Goal: Transaction & Acquisition: Book appointment/travel/reservation

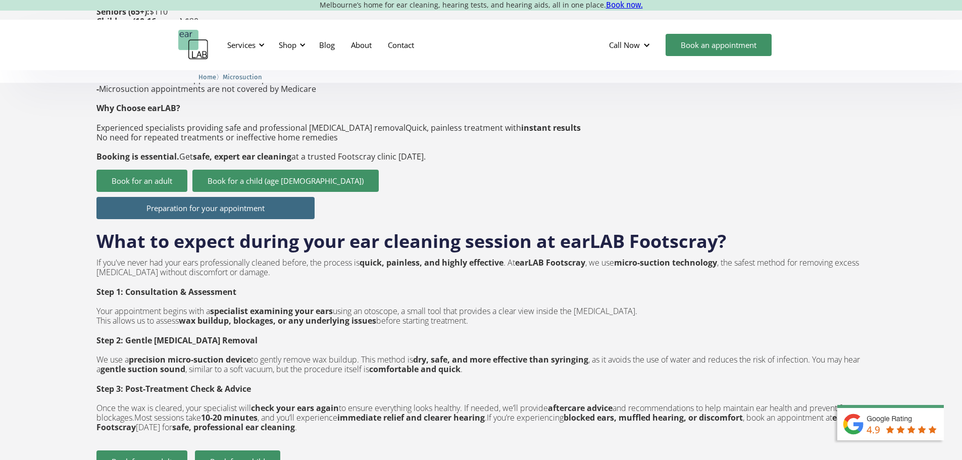
scroll to position [1010, 0]
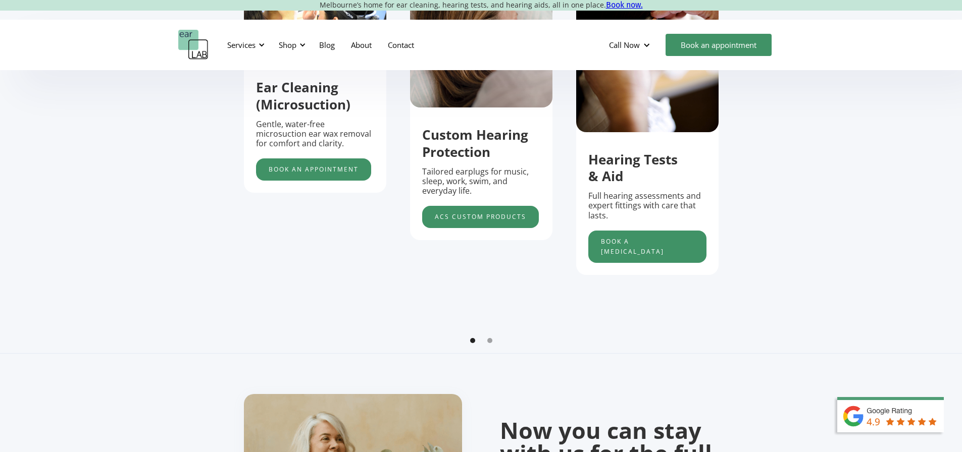
scroll to position [353, 0]
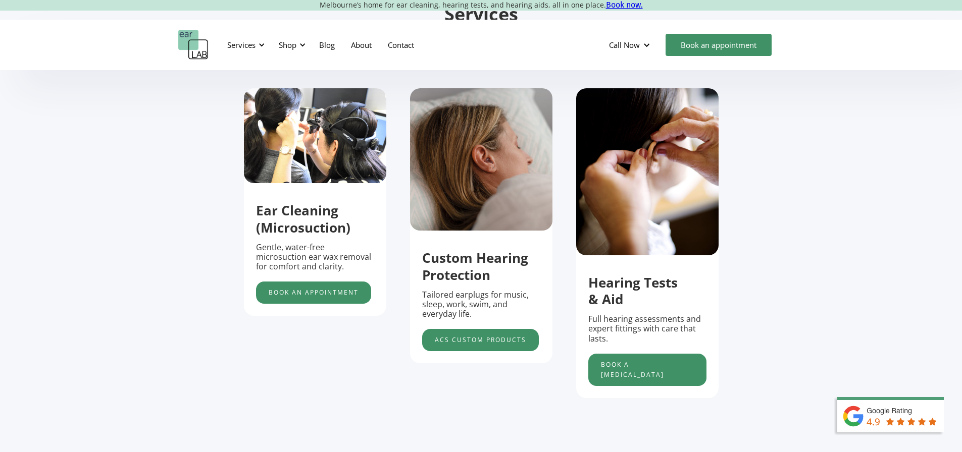
click at [343, 233] on strong "Ear Cleaning (Microsuction)" at bounding box center [303, 218] width 94 height 35
click at [297, 297] on link "Book an appointment" at bounding box center [313, 293] width 115 height 22
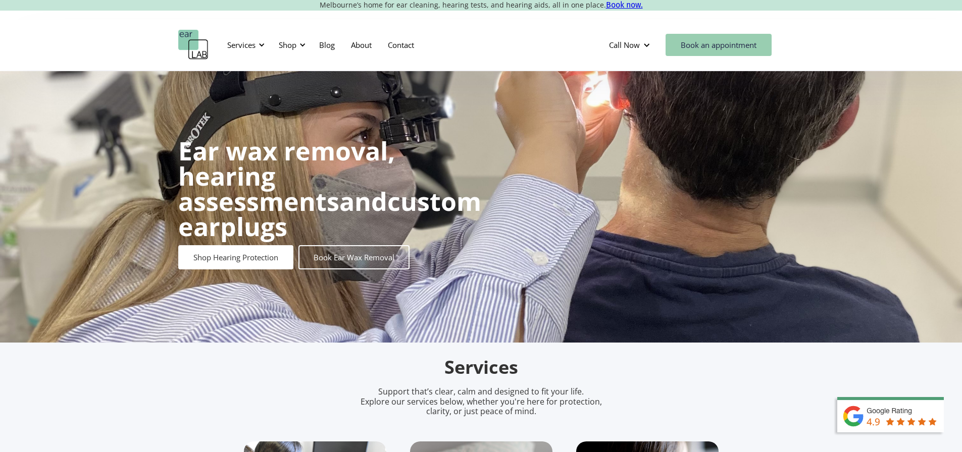
click at [737, 43] on link "Book an appointment" at bounding box center [718, 45] width 106 height 22
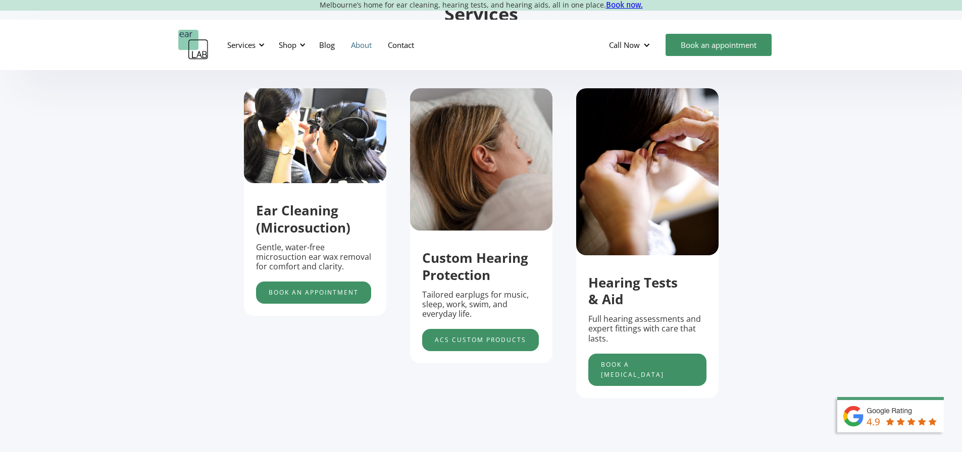
click at [362, 44] on link "About" at bounding box center [361, 44] width 37 height 29
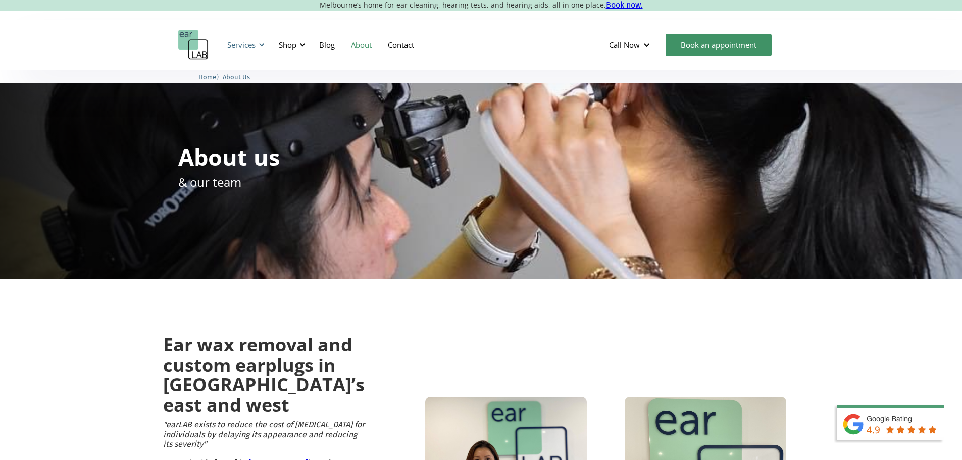
click at [255, 47] on div "Services" at bounding box center [241, 45] width 28 height 10
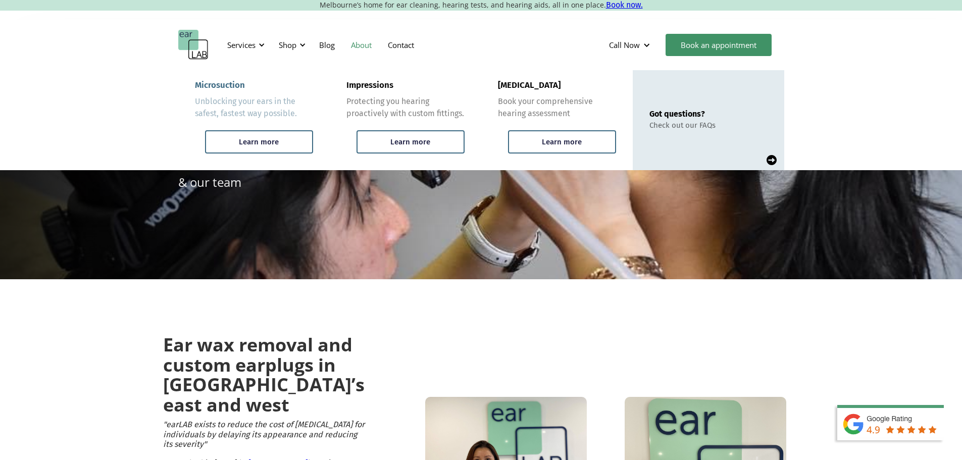
click at [247, 83] on div "Microsuction Unblocking your ears in the safest, fastest way possible." at bounding box center [254, 99] width 118 height 39
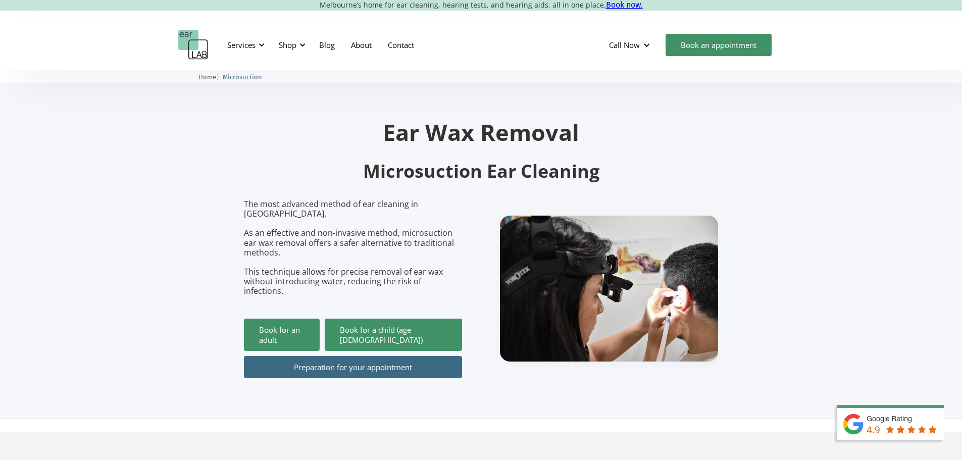
click at [335, 356] on link "Preparation for your appointment" at bounding box center [353, 367] width 218 height 22
click at [291, 322] on link "Book for an adult" at bounding box center [282, 335] width 76 height 32
